Goal: Find contact information

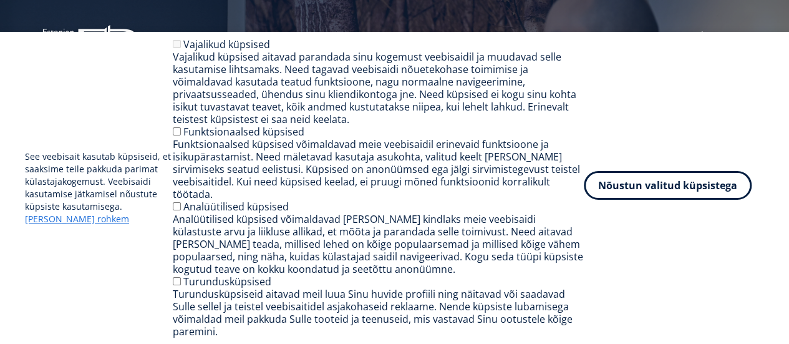
click at [677, 198] on button "Nõustun valitud küpsistega" at bounding box center [668, 185] width 168 height 29
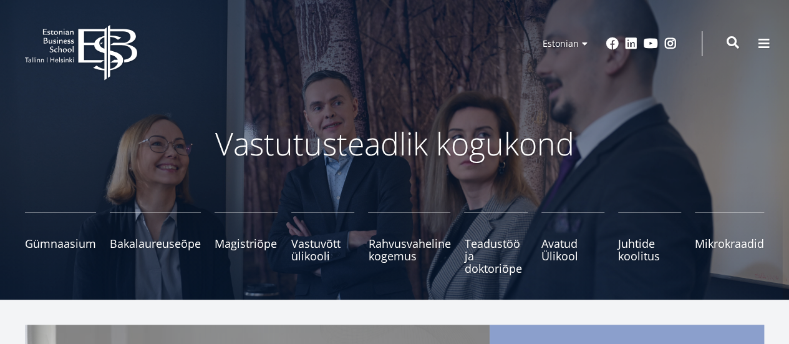
click at [728, 41] on span at bounding box center [733, 42] width 12 height 12
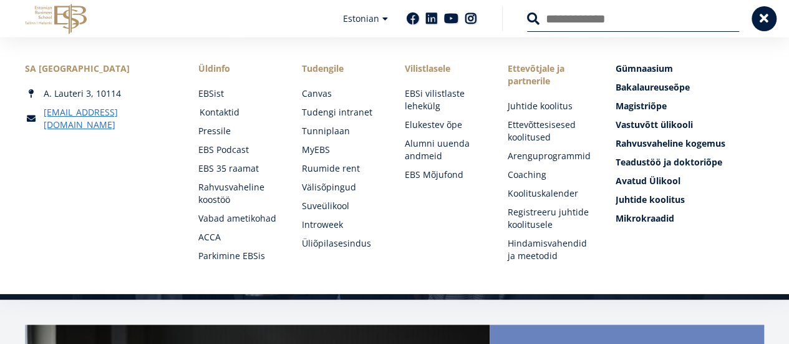
click at [217, 108] on link "Kontaktid" at bounding box center [239, 112] width 78 height 12
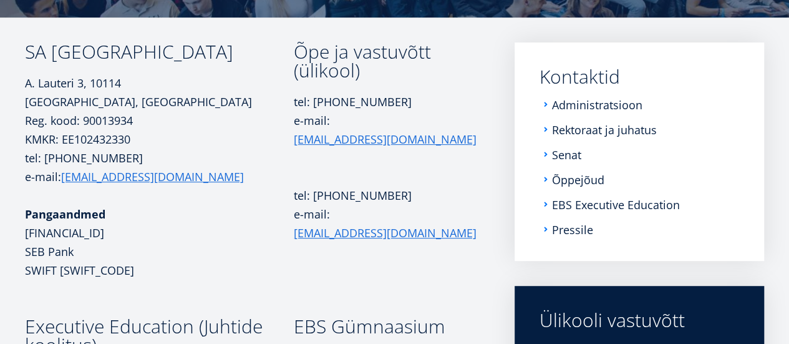
scroll to position [192, 0]
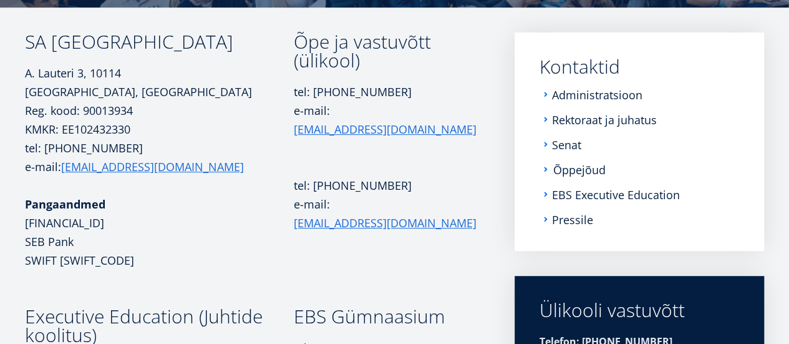
click at [580, 170] on link "Õppejõud" at bounding box center [580, 170] width 52 height 12
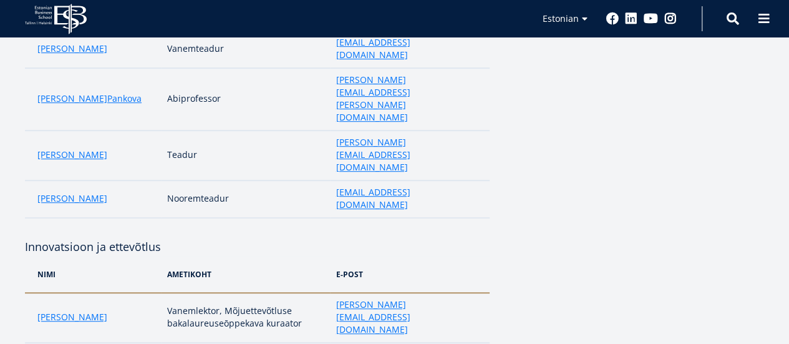
scroll to position [499, 0]
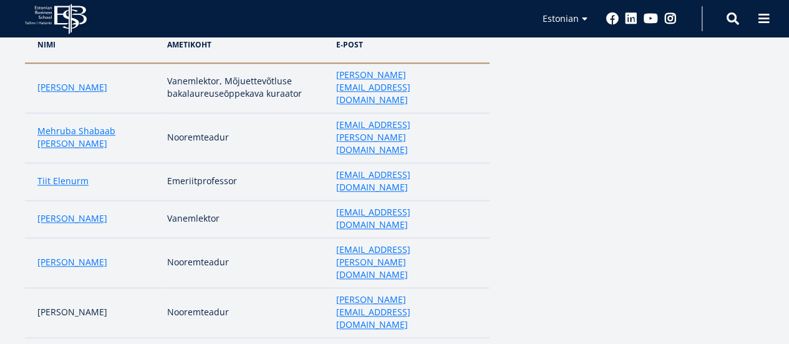
scroll to position [562, 0]
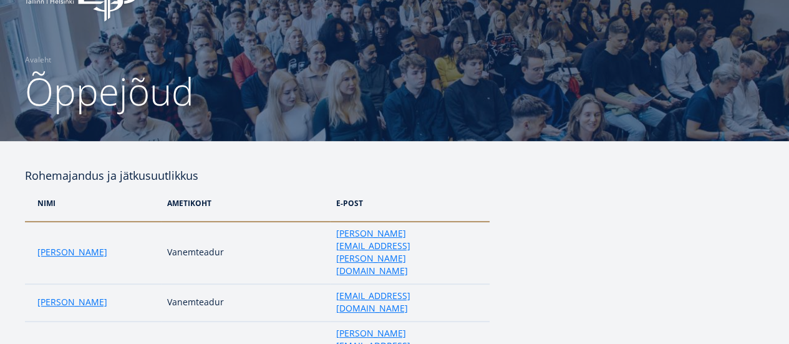
scroll to position [0, 0]
